Goal: Task Accomplishment & Management: Use online tool/utility

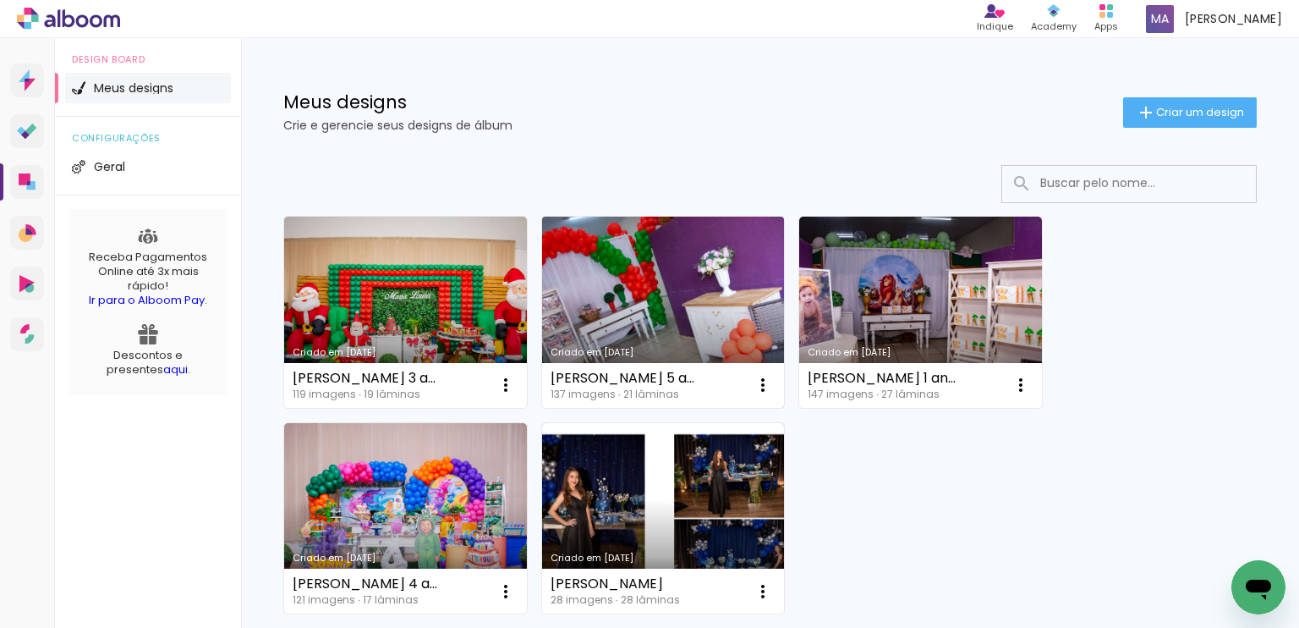
click at [675, 294] on link "Criado em [DATE]" at bounding box center [663, 312] width 243 height 191
